Goal: Find specific page/section: Find specific page/section

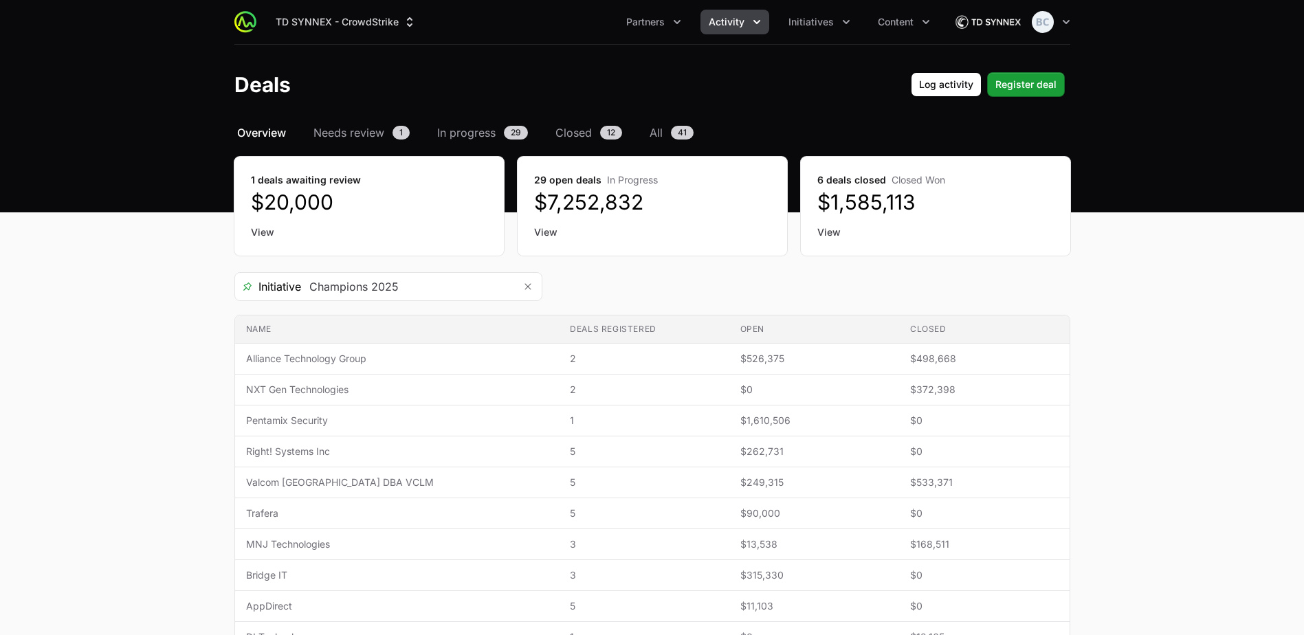
scroll to position [296, 0]
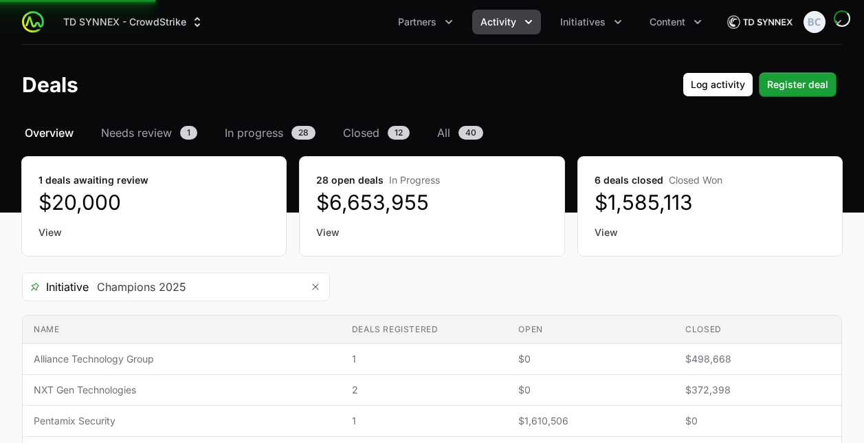
scroll to position [12, 0]
